Goal: Task Accomplishment & Management: Use online tool/utility

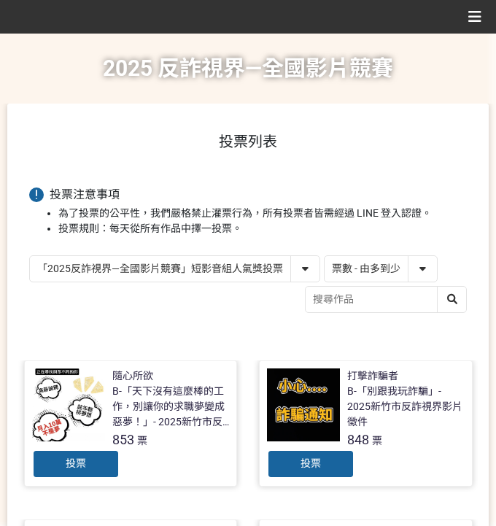
select select "vote"
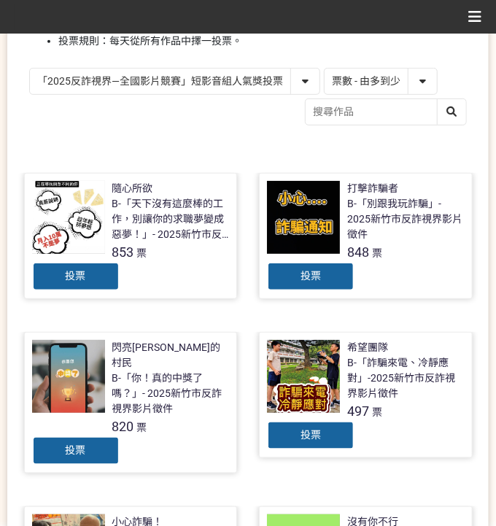
scroll to position [196, 0]
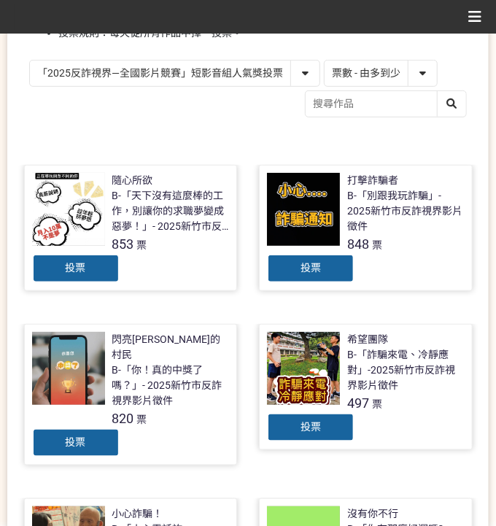
click at [329, 261] on div "投票" at bounding box center [311, 268] width 88 height 29
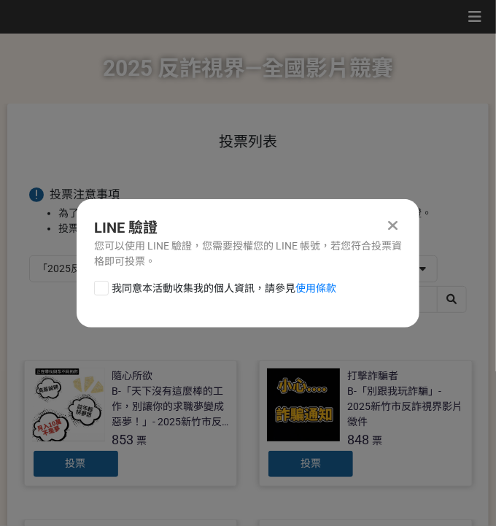
click at [142, 282] on span "我同意本活動收集我的個人資訊，請參見 使用條款" at bounding box center [224, 288] width 225 height 15
click at [104, 283] on input "我同意本活動收集我的個人資訊，請參見 使用條款" at bounding box center [99, 287] width 9 height 9
checkbox input "false"
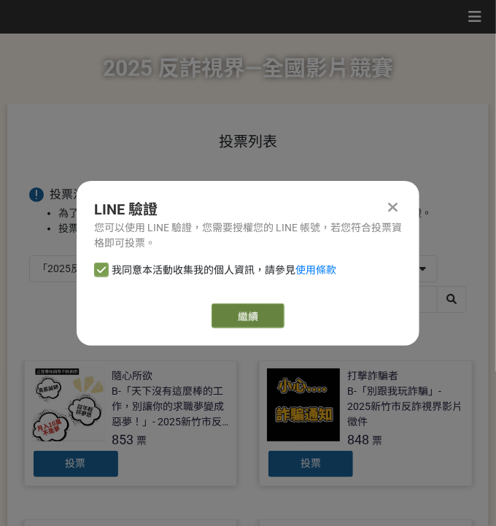
click at [247, 315] on link "繼續" at bounding box center [248, 316] width 73 height 25
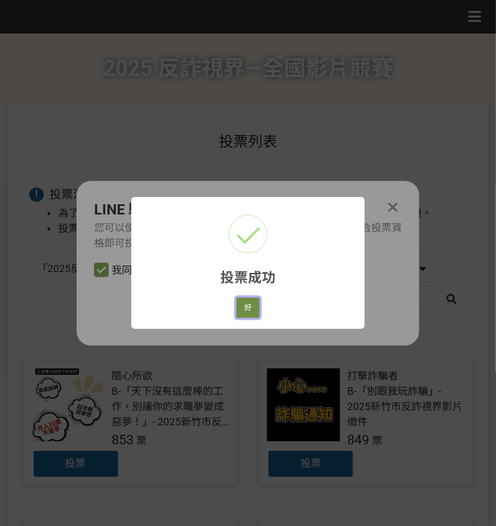
click at [244, 308] on button "好" at bounding box center [247, 308] width 23 height 20
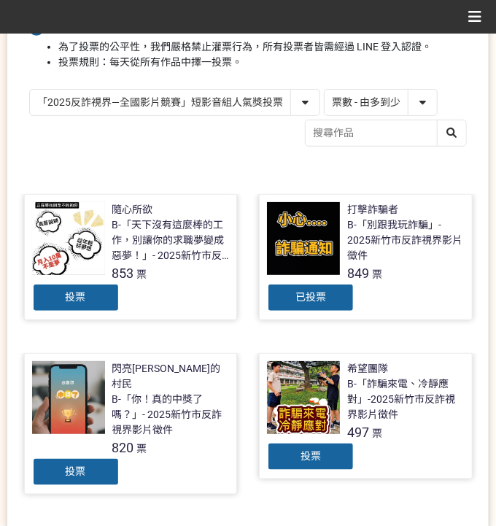
scroll to position [69, 0]
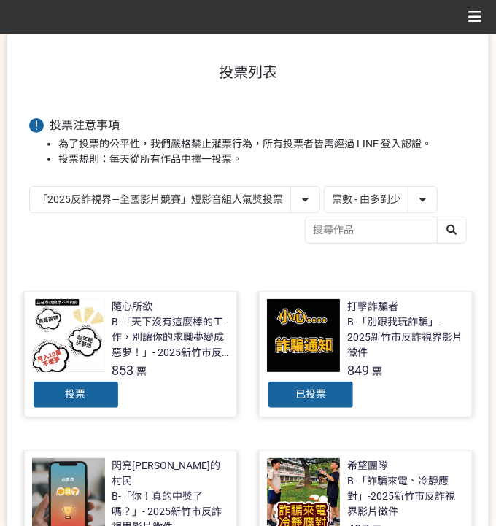
click at [273, 205] on select "「2025反詐視界—全國影片競賽」短影音組人氣獎投票 「2025反詐視界—全國影片競賽」短片組人氣獎投票" at bounding box center [175, 200] width 290 height 26
select select "13146"
click at [30, 187] on select "「2025反詐視界—全國影片競賽」短影音組人氣獎投票 「2025反詐視界—全國影片競賽」短片組人氣獎投票" at bounding box center [175, 200] width 290 height 26
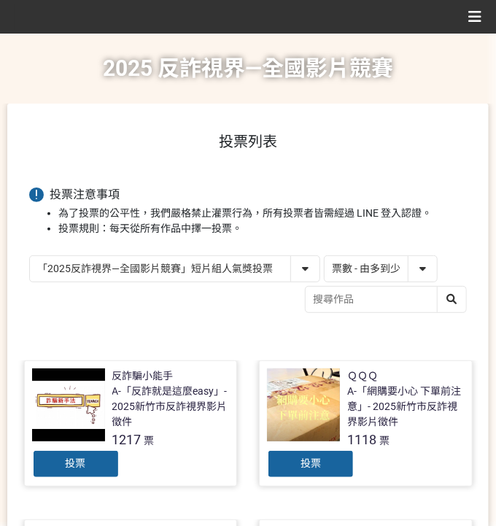
click at [319, 474] on div "投票" at bounding box center [311, 464] width 88 height 29
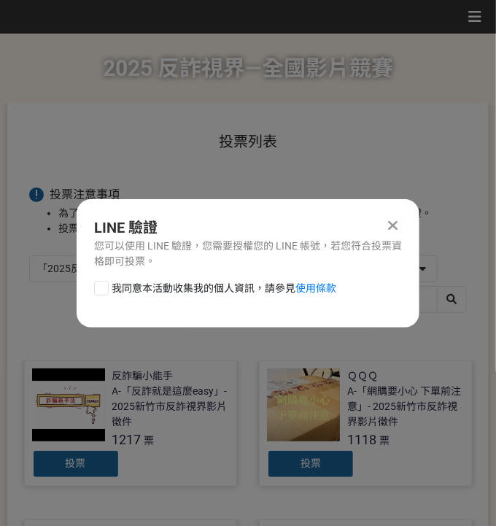
click at [174, 292] on span "我同意本活動收集我的個人資訊，請參見 使用條款" at bounding box center [224, 288] width 225 height 15
click at [104, 292] on input "我同意本活動收集我的個人資訊，請參見 使用條款" at bounding box center [99, 287] width 9 height 9
checkbox input "false"
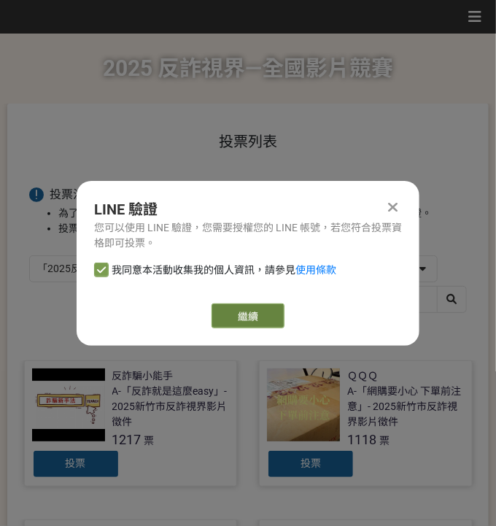
click at [221, 317] on link "繼續" at bounding box center [248, 316] width 73 height 25
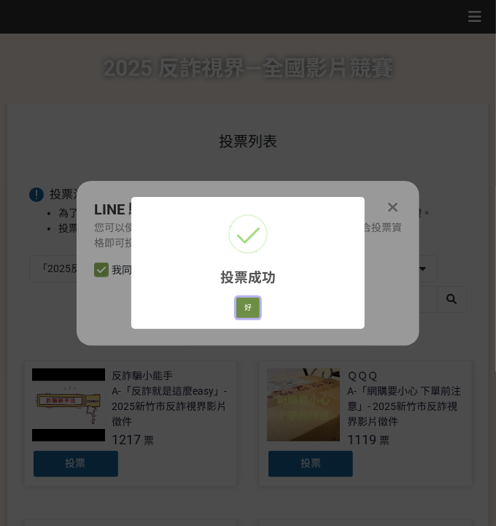
click at [249, 303] on button "好" at bounding box center [247, 308] width 23 height 20
